Goal: Entertainment & Leisure: Consume media (video, audio)

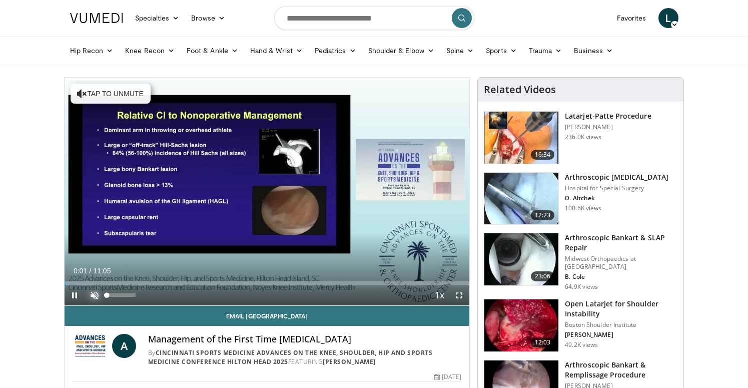
click at [97, 294] on span "Video Player" at bounding box center [95, 295] width 20 height 20
click at [461, 296] on span "Video Player" at bounding box center [459, 295] width 20 height 20
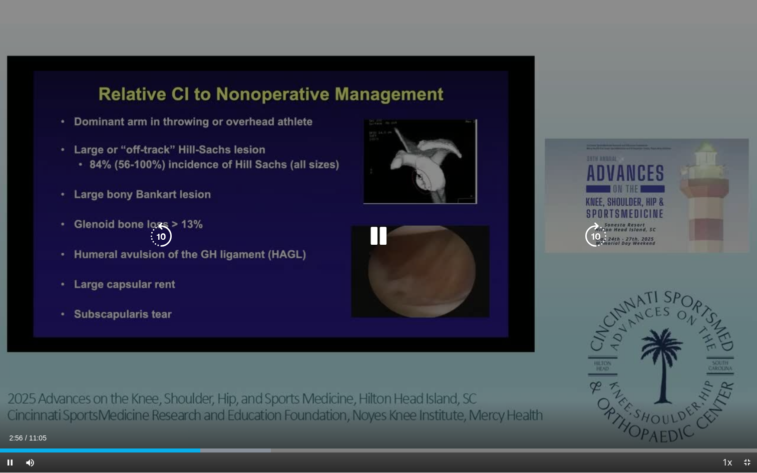
click at [491, 175] on div "10 seconds Tap to unmute" at bounding box center [378, 236] width 757 height 472
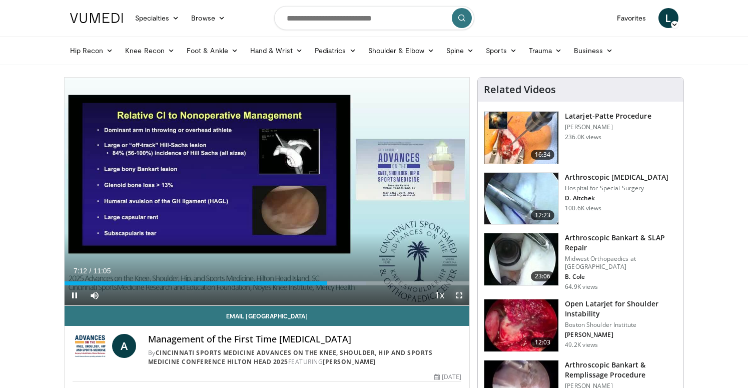
click at [462, 297] on span "Video Player" at bounding box center [459, 295] width 20 height 20
click at [459, 294] on span "Video Player" at bounding box center [459, 295] width 20 height 20
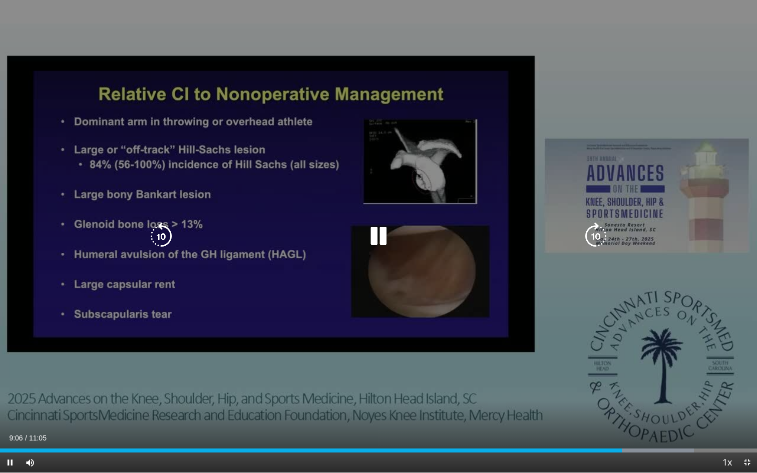
click at [419, 322] on div "10 seconds Tap to unmute" at bounding box center [378, 236] width 757 height 472
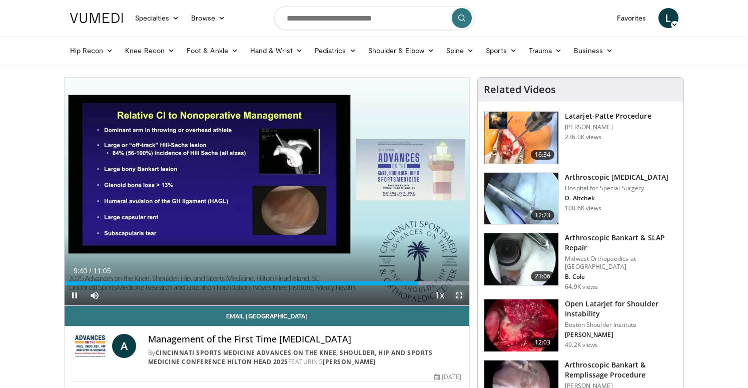
click at [462, 295] on span "Video Player" at bounding box center [459, 295] width 20 height 20
